Goal: Find specific page/section: Find specific page/section

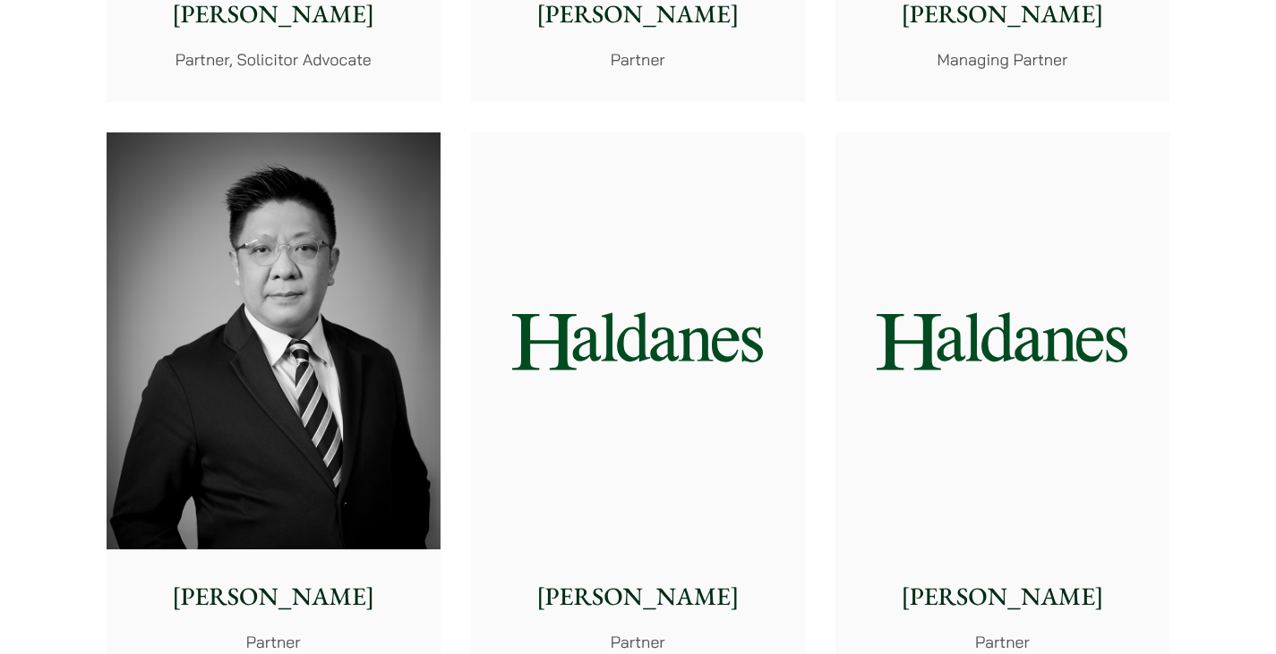
scroll to position [1343, 0]
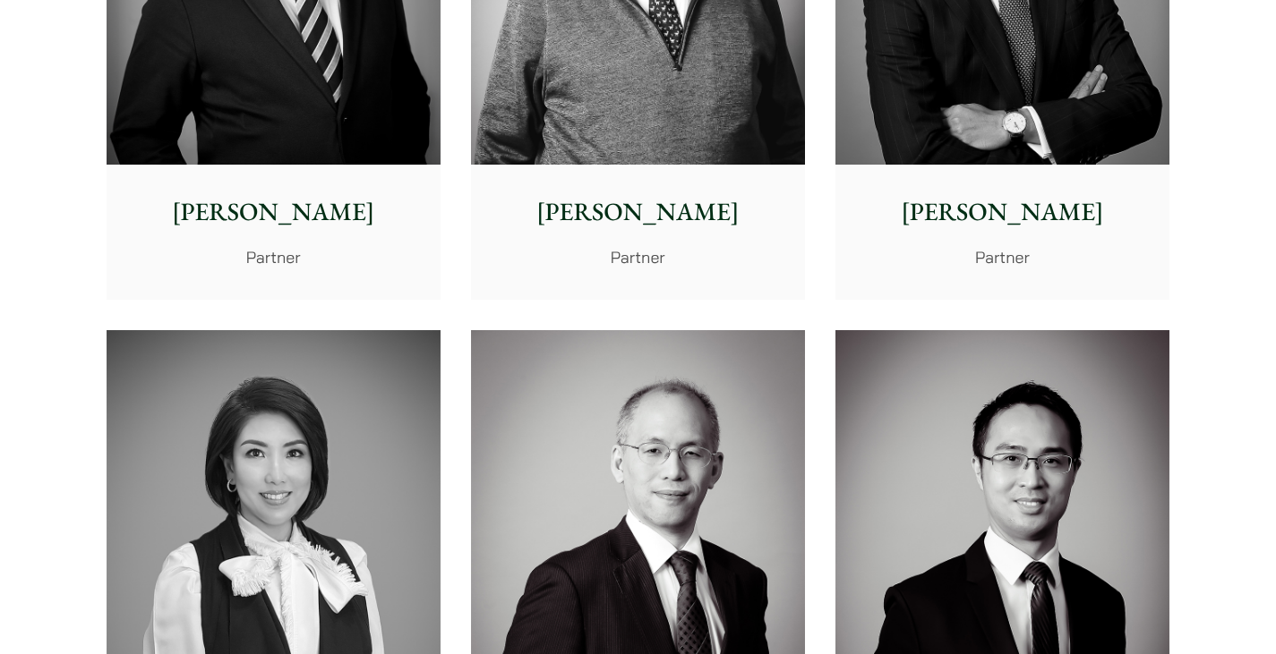
click at [628, 263] on p "Partner" at bounding box center [1002, 257] width 305 height 24
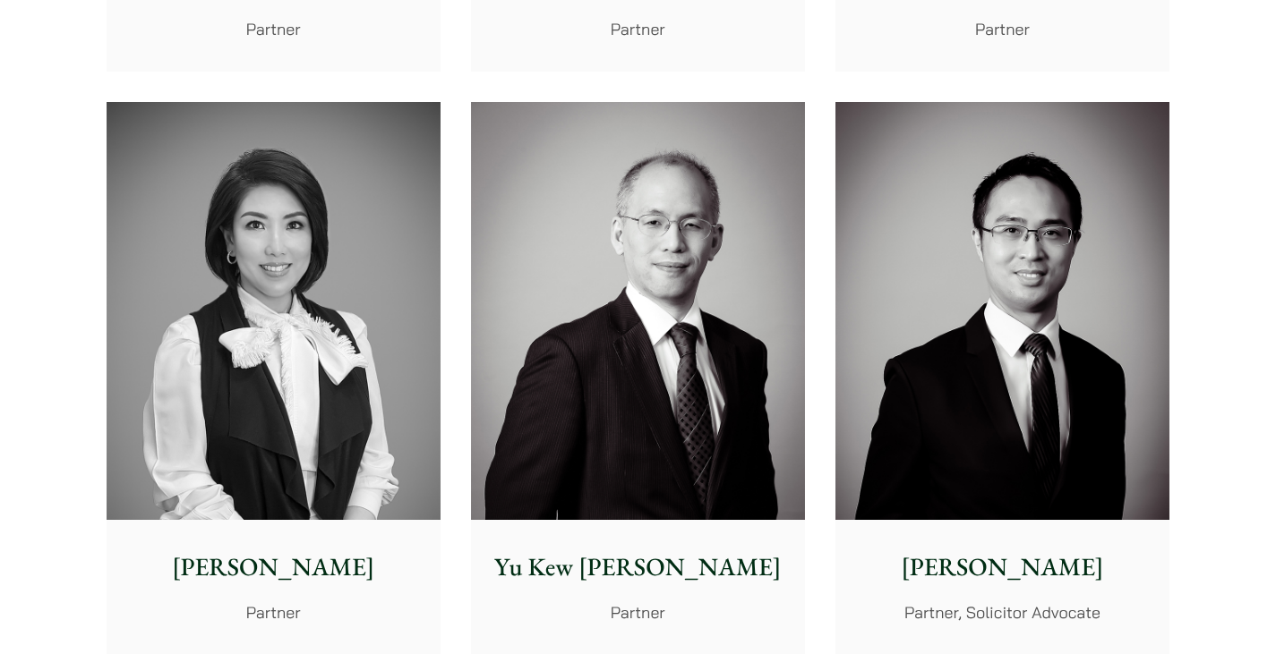
scroll to position [1701, 0]
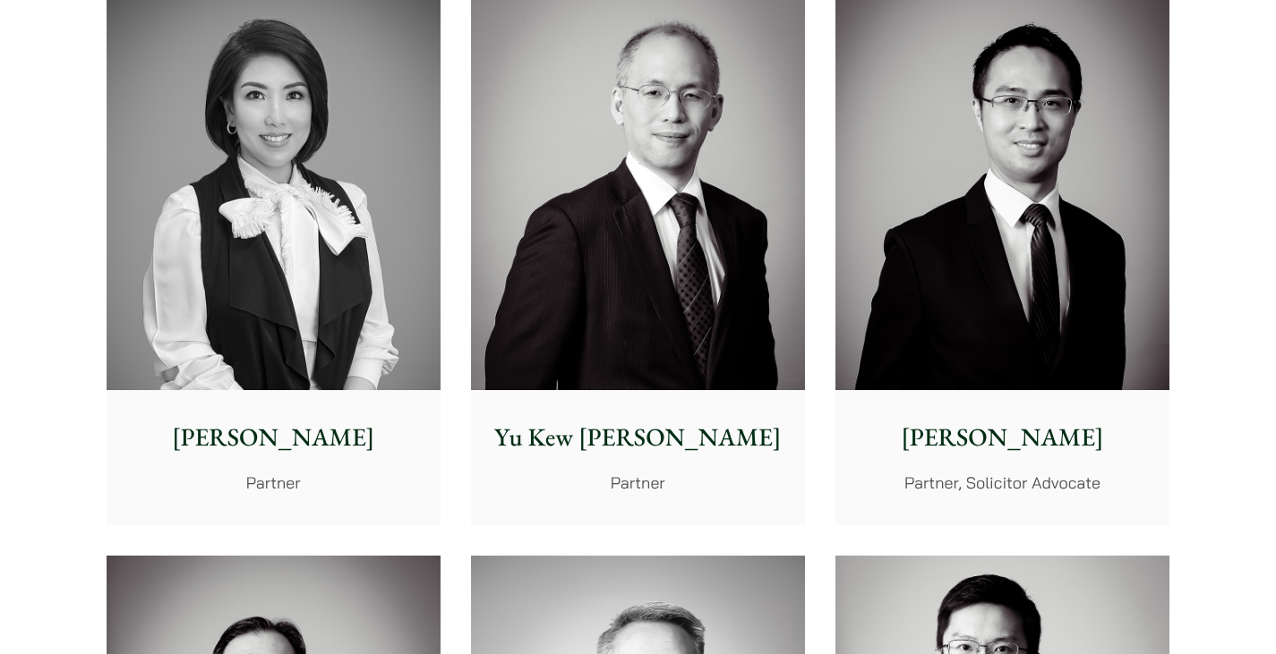
click at [628, 474] on p "Partner, Solicitor Advocate" at bounding box center [1002, 483] width 305 height 24
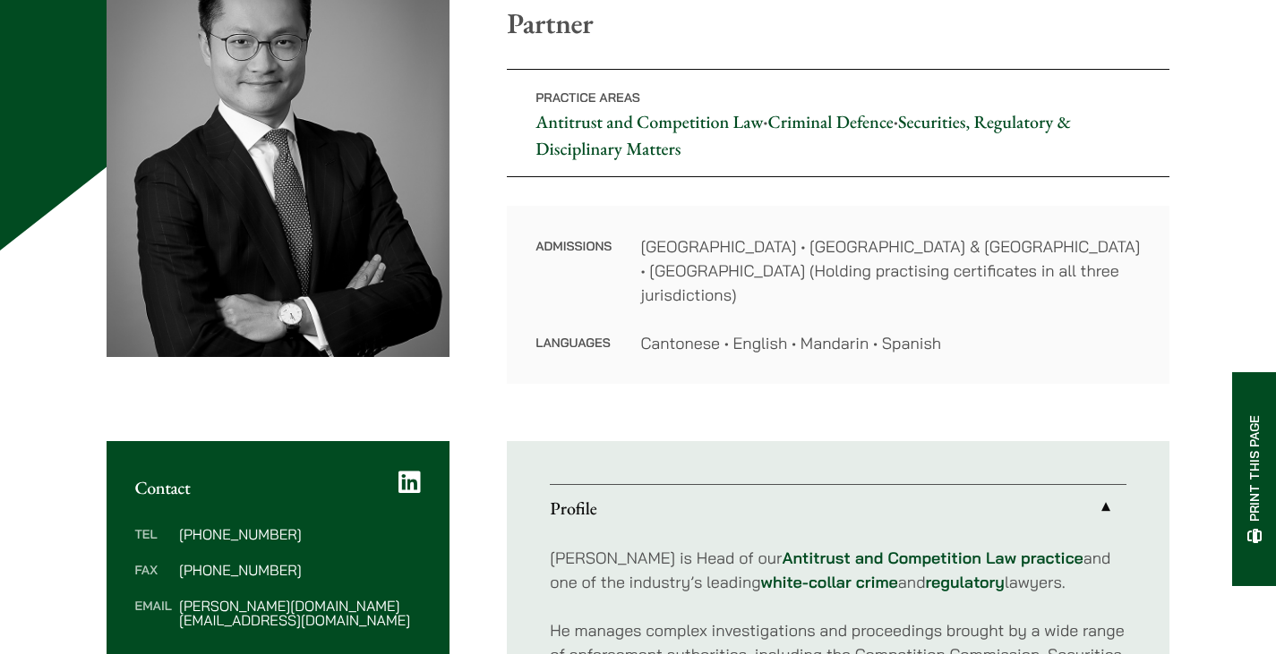
scroll to position [269, 0]
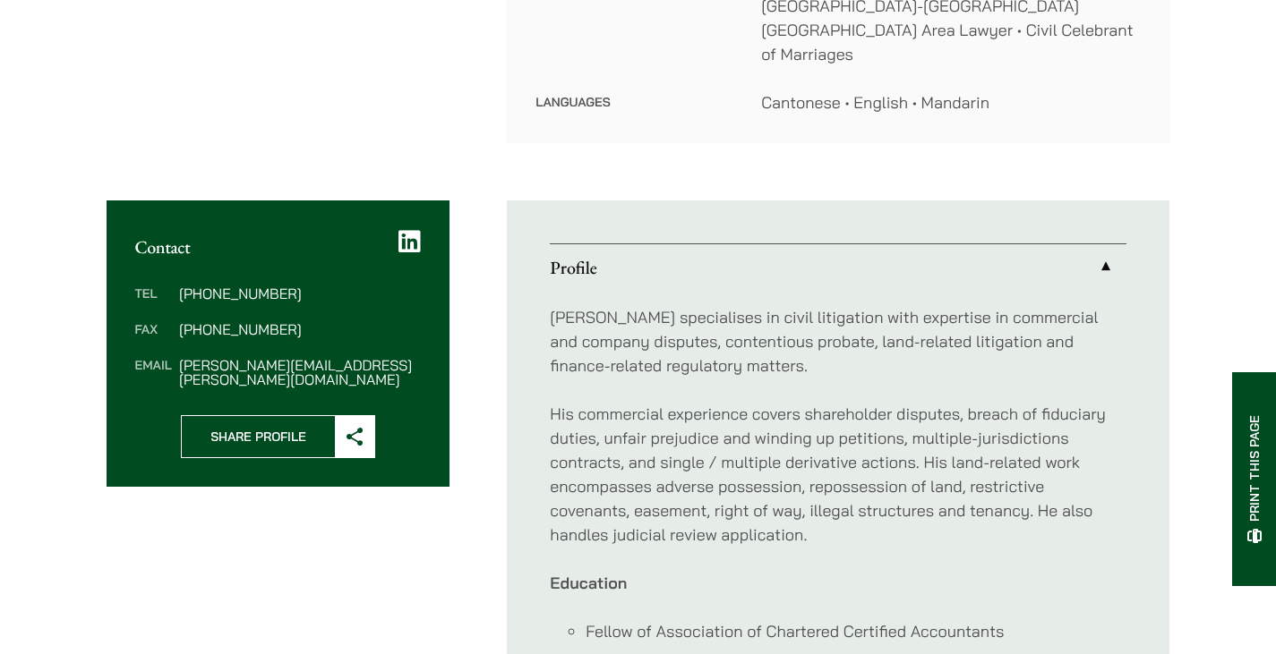
scroll to position [627, 0]
